Goal: Find specific page/section

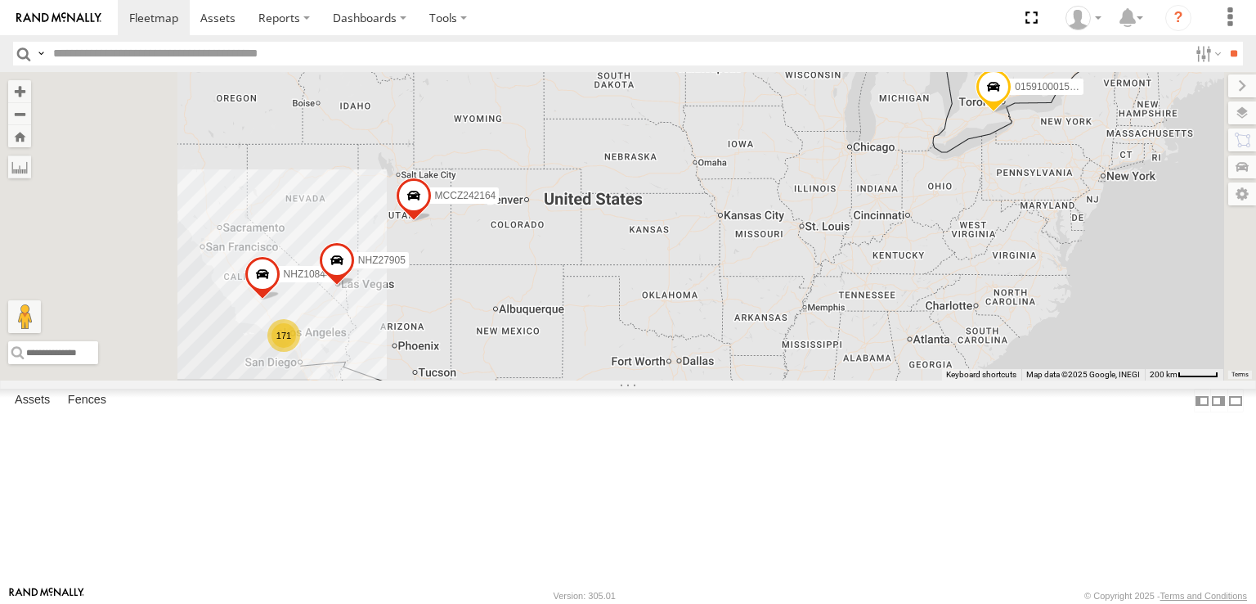
click at [0, 0] on div "NHZ01226" at bounding box center [0, 0] width 0 height 0
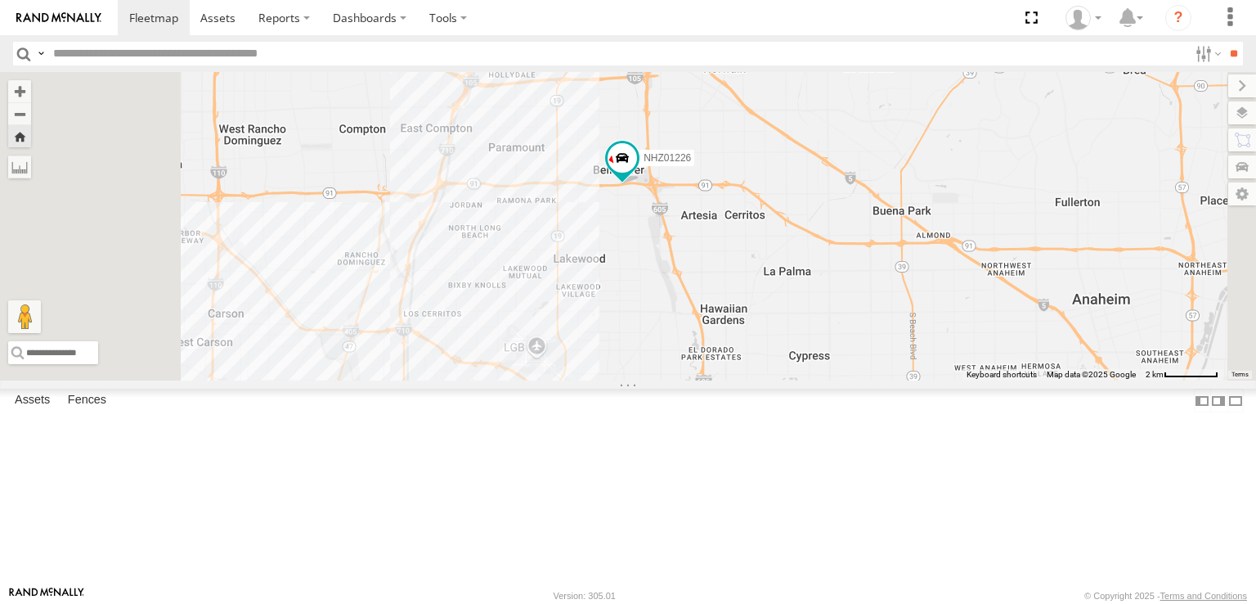
drag, startPoint x: 947, startPoint y: 292, endPoint x: 1002, endPoint y: 279, distance: 56.3
click at [988, 284] on div "NHZ01226" at bounding box center [628, 226] width 1256 height 308
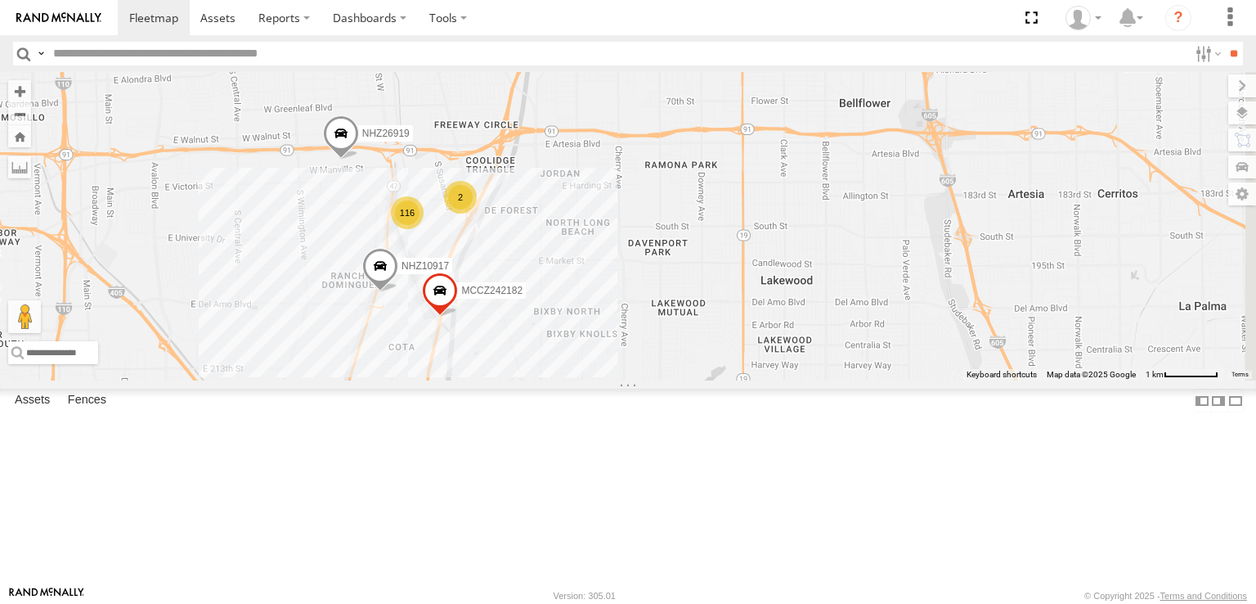
drag, startPoint x: 734, startPoint y: 137, endPoint x: 729, endPoint y: 292, distance: 154.7
click at [729, 292] on div "015910001545733 NHZ01009 NHZ10844 NHZ27905 MCCZ242164 NHZ10871 NHZ15718 NHZ2689…" at bounding box center [628, 226] width 1256 height 308
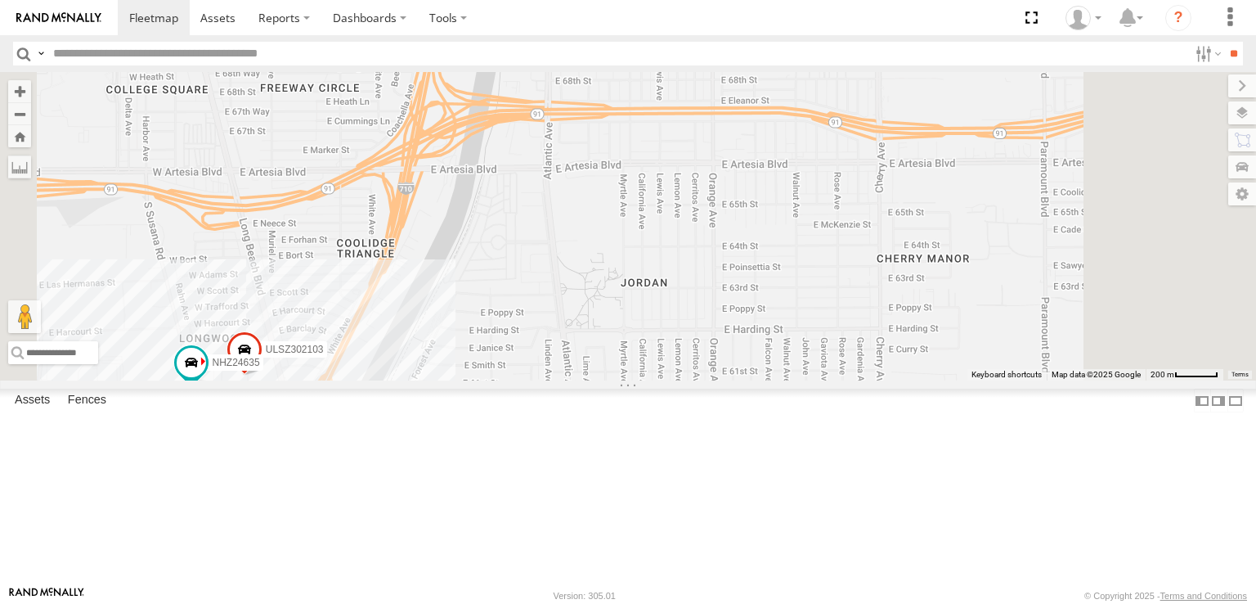
drag, startPoint x: 727, startPoint y: 299, endPoint x: 759, endPoint y: 299, distance: 31.9
click at [759, 299] on div "015910001545733 NHZ01009 NHZ10844 NHZ27905 MCCZ242164 NHZ10871 NHZ15718 NHZ2689…" at bounding box center [628, 226] width 1256 height 308
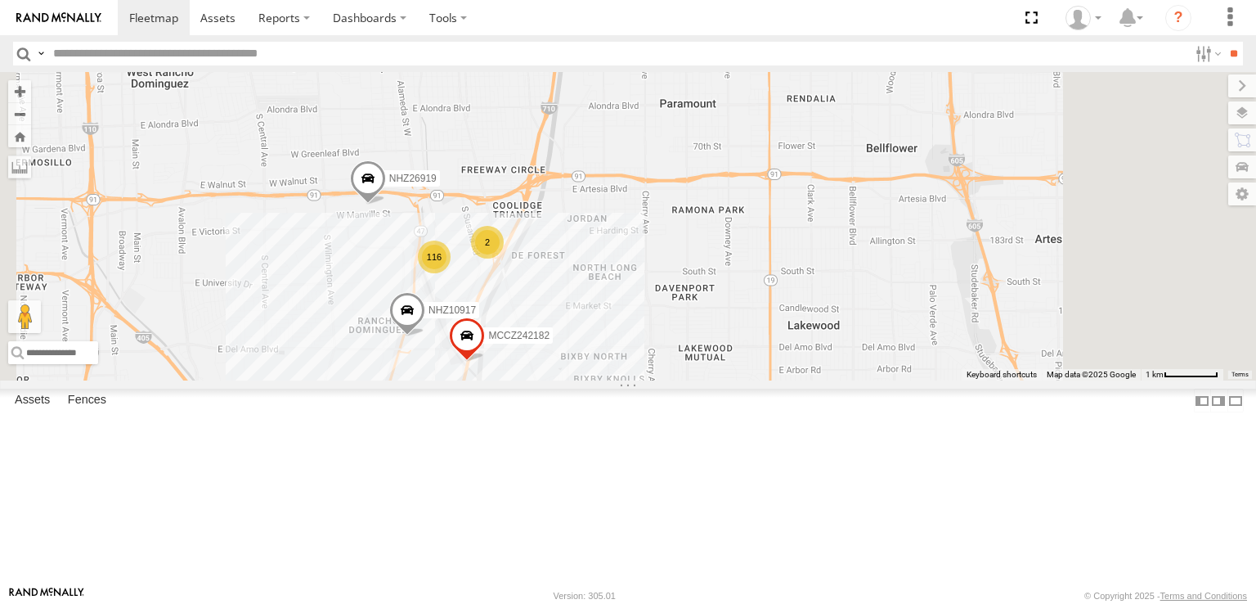
drag, startPoint x: 935, startPoint y: 236, endPoint x: 846, endPoint y: 328, distance: 127.8
click at [846, 328] on div "015910001545733 NHZ01009 NHZ10844 NHZ27905 MCCZ242164 NHZ10871 NHZ15718 NHZ2689…" at bounding box center [628, 226] width 1256 height 308
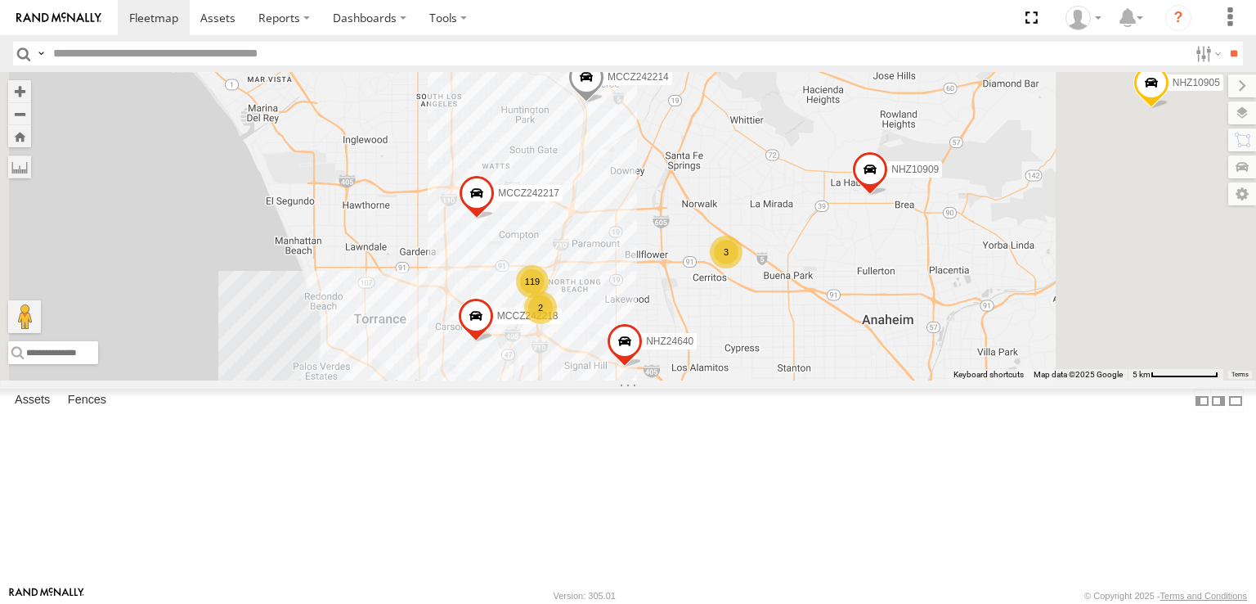
click at [162, 61] on input "text" at bounding box center [618, 54] width 1142 height 24
type input "********"
click at [1224, 42] on input "**" at bounding box center [1233, 54] width 19 height 24
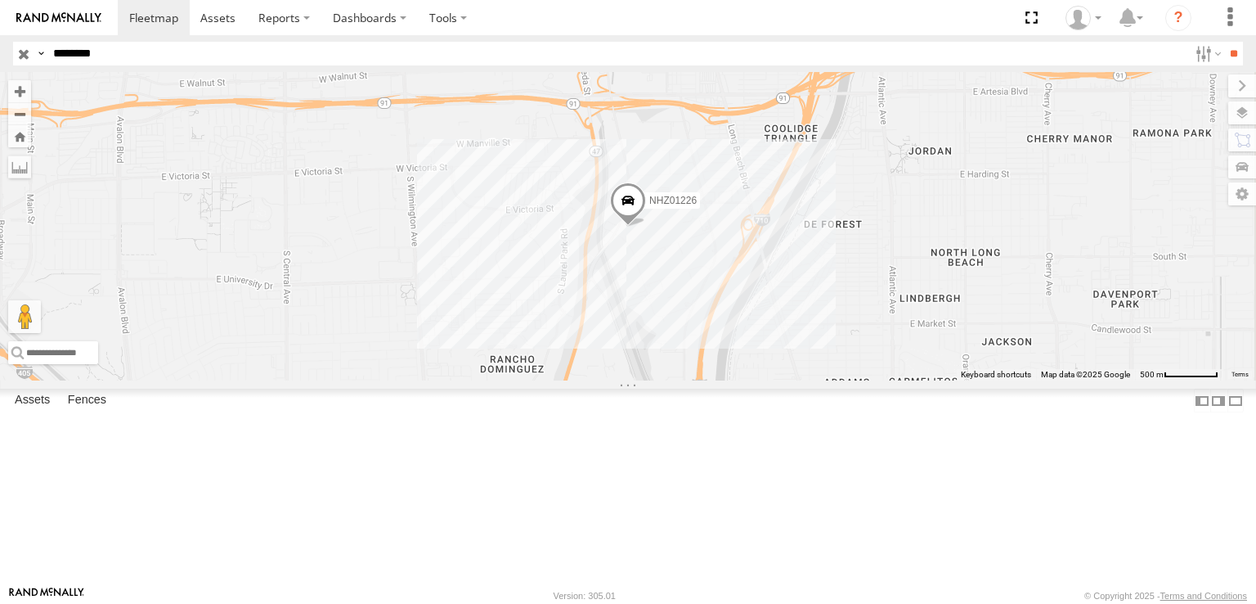
click at [646, 226] on span at bounding box center [628, 204] width 36 height 44
